Goal: Information Seeking & Learning: Learn about a topic

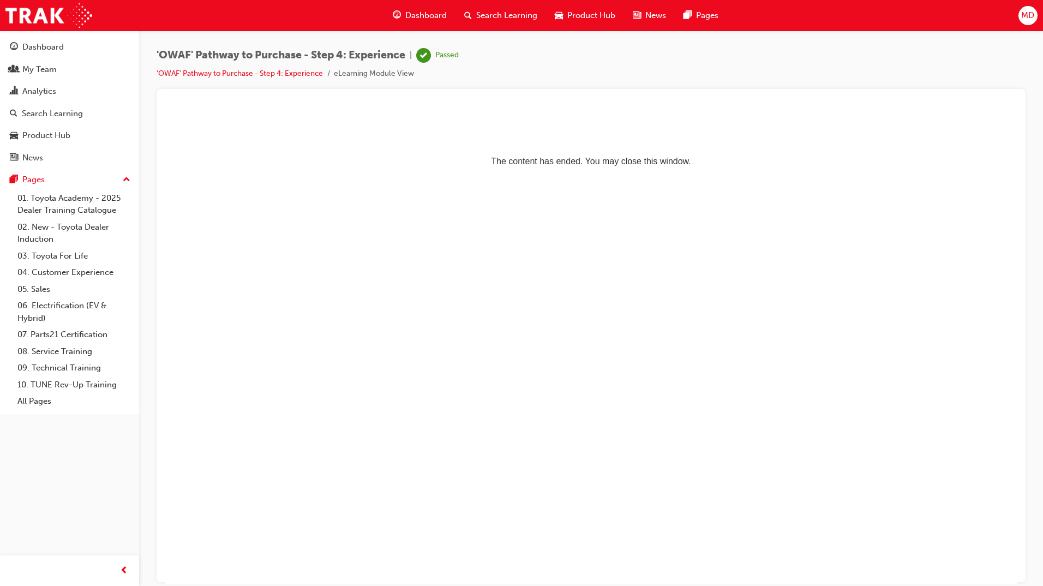
click at [514, 7] on div "Search Learning" at bounding box center [500, 15] width 91 height 22
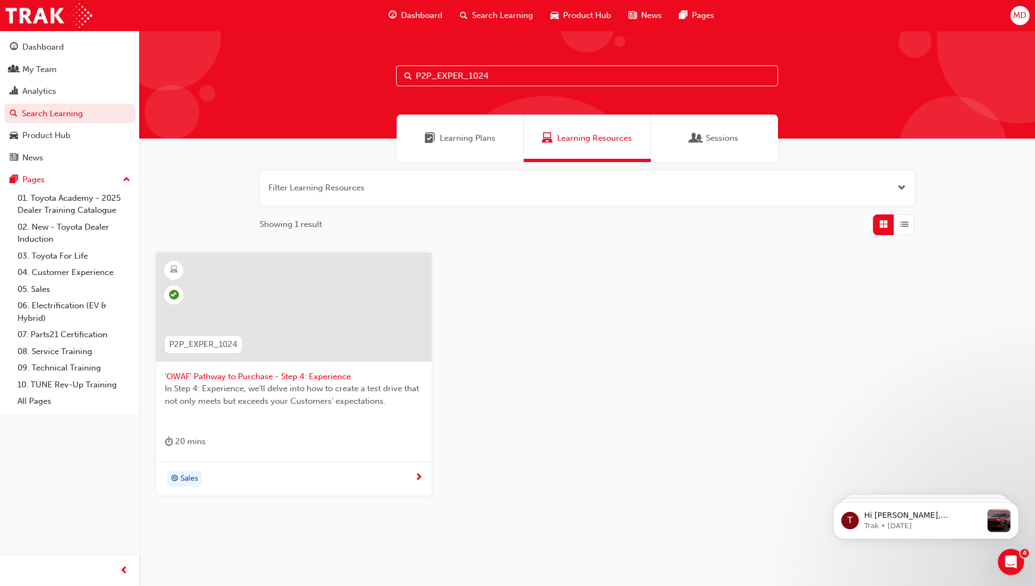
drag, startPoint x: 514, startPoint y: 77, endPoint x: 174, endPoint y: 74, distance: 340.3
click at [174, 74] on div "P2P_EXPER_1024" at bounding box center [586, 85] width 895 height 108
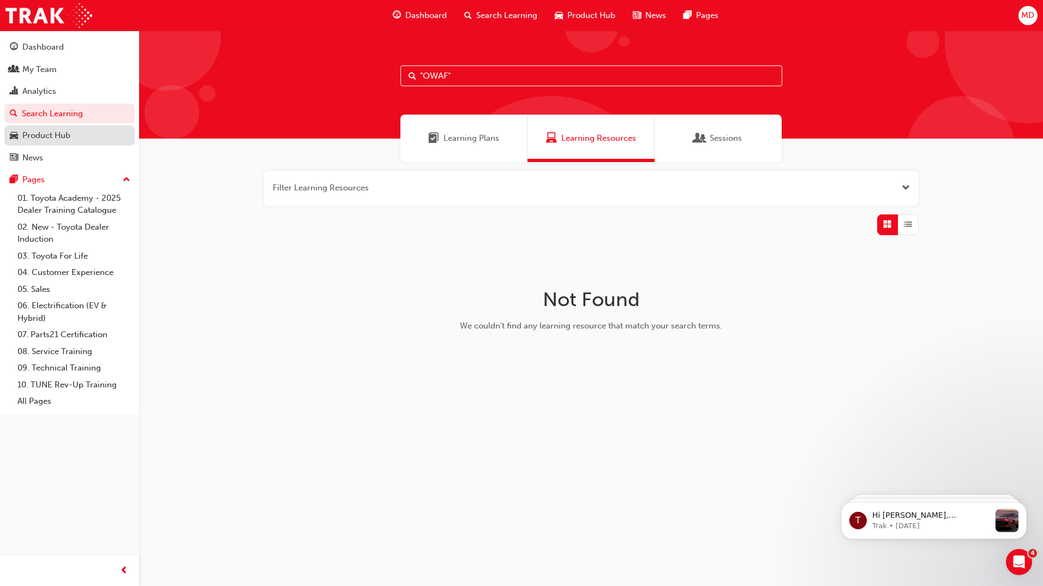
type input ""OWAF""
click at [37, 137] on div "Product Hub" at bounding box center [46, 135] width 48 height 13
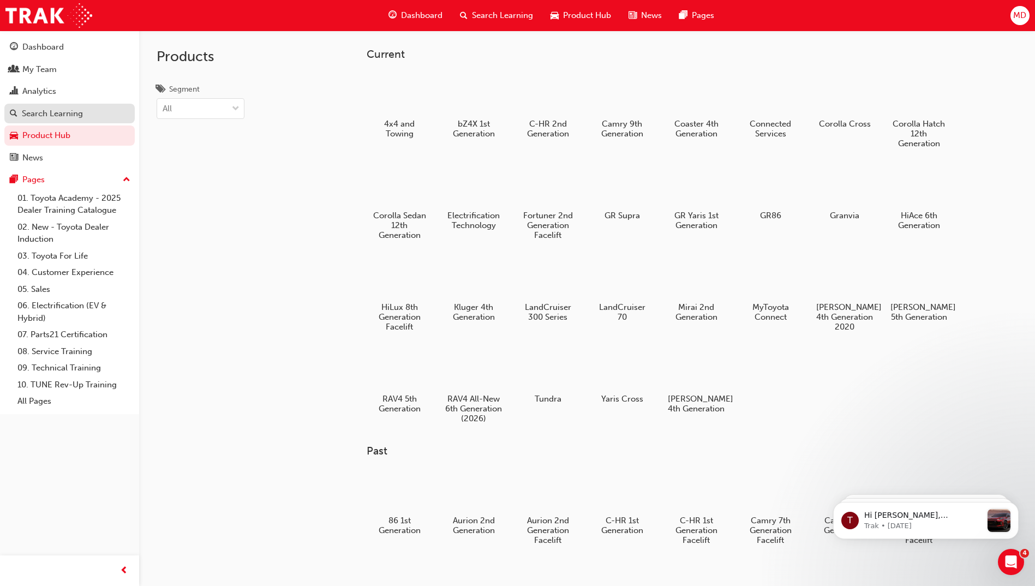
click at [57, 107] on div "Search Learning" at bounding box center [52, 113] width 61 height 13
